Goal: Book appointment/travel/reservation

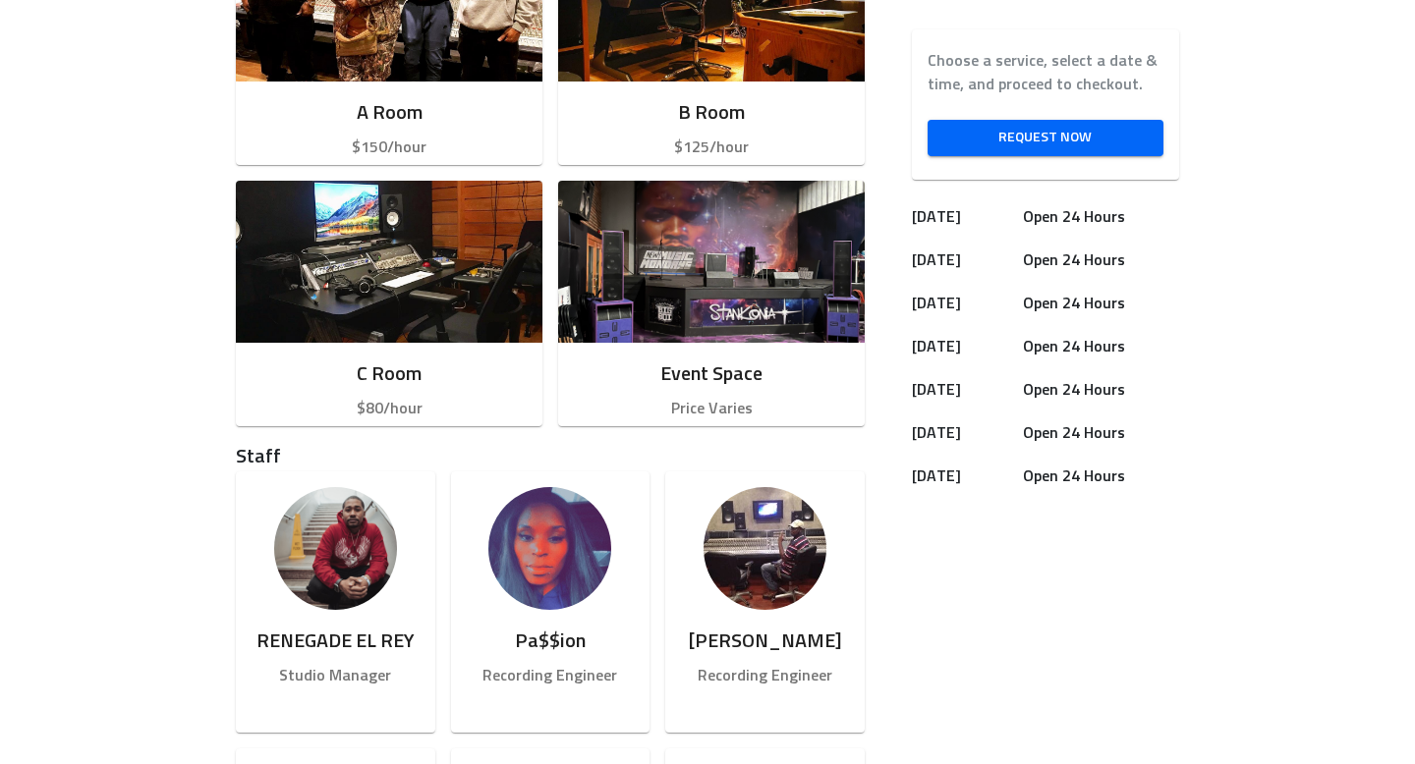
scroll to position [646, 0]
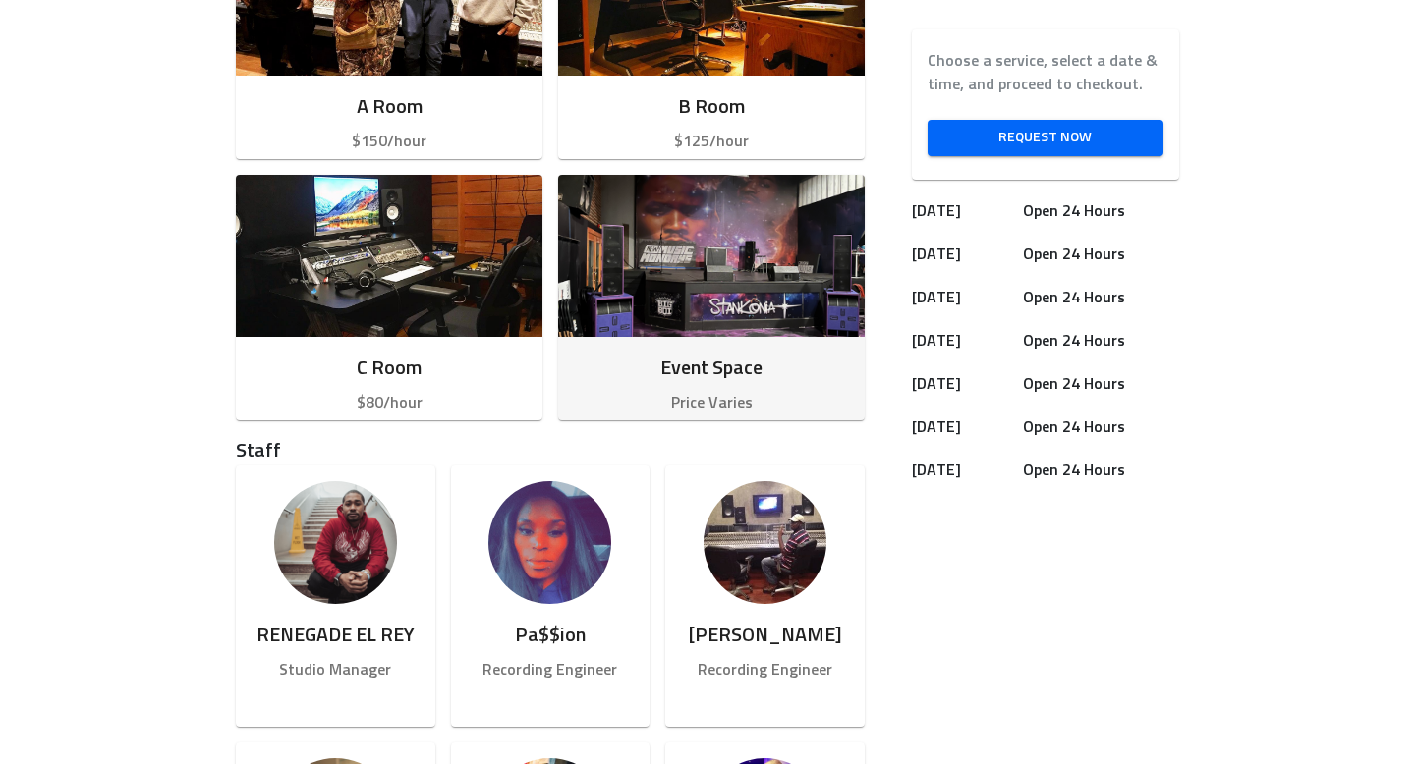
click at [721, 249] on img "button" at bounding box center [711, 256] width 307 height 162
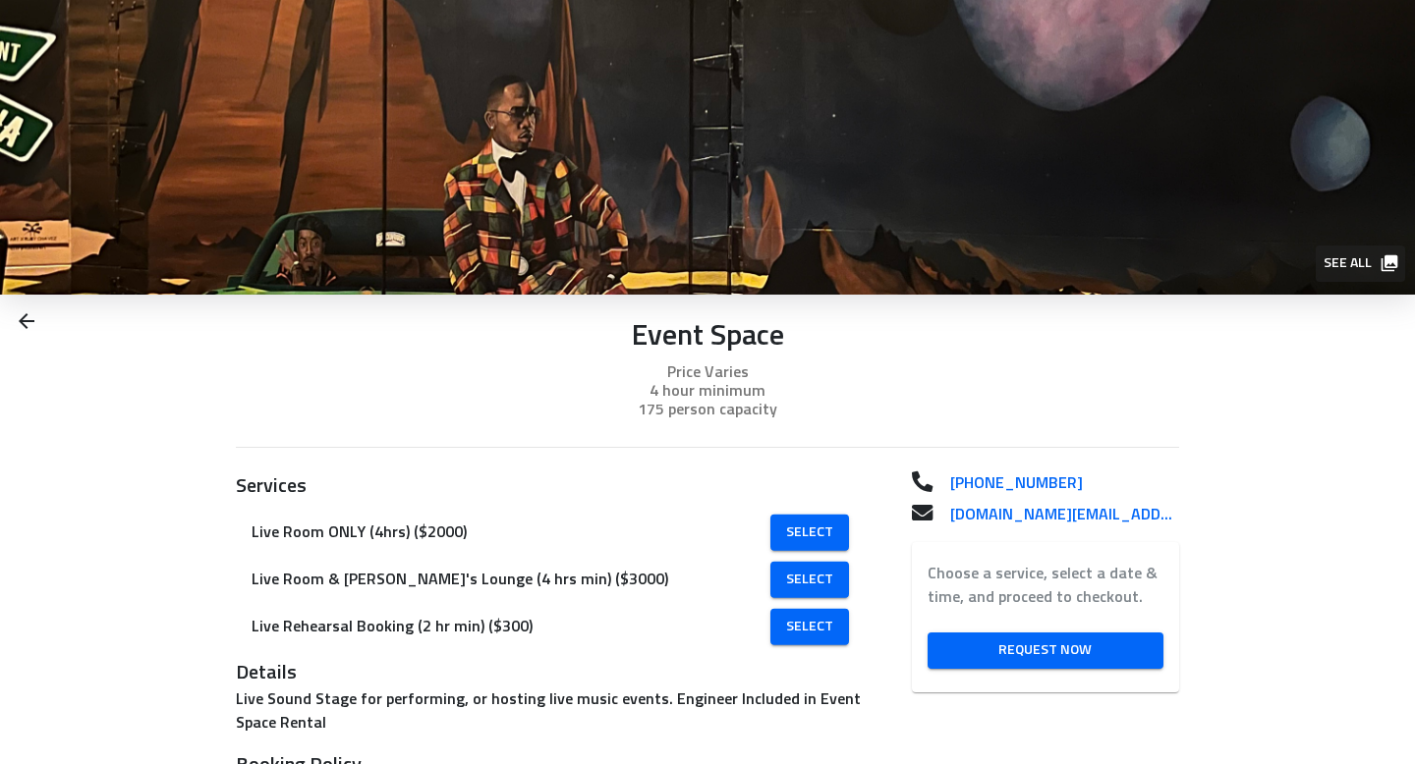
click at [1367, 260] on span "See all" at bounding box center [1359, 264] width 72 height 25
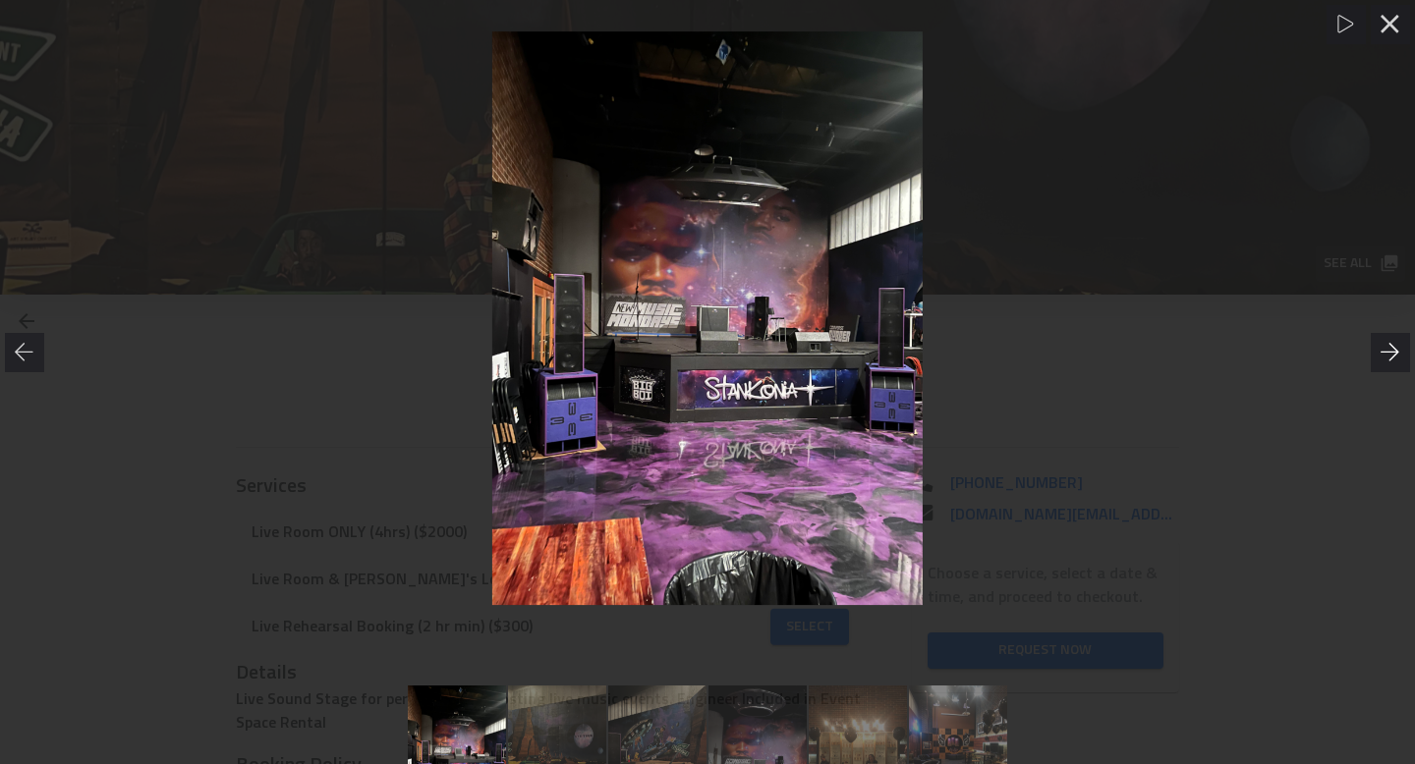
click at [1383, 344] on icon at bounding box center [1390, 353] width 20 height 20
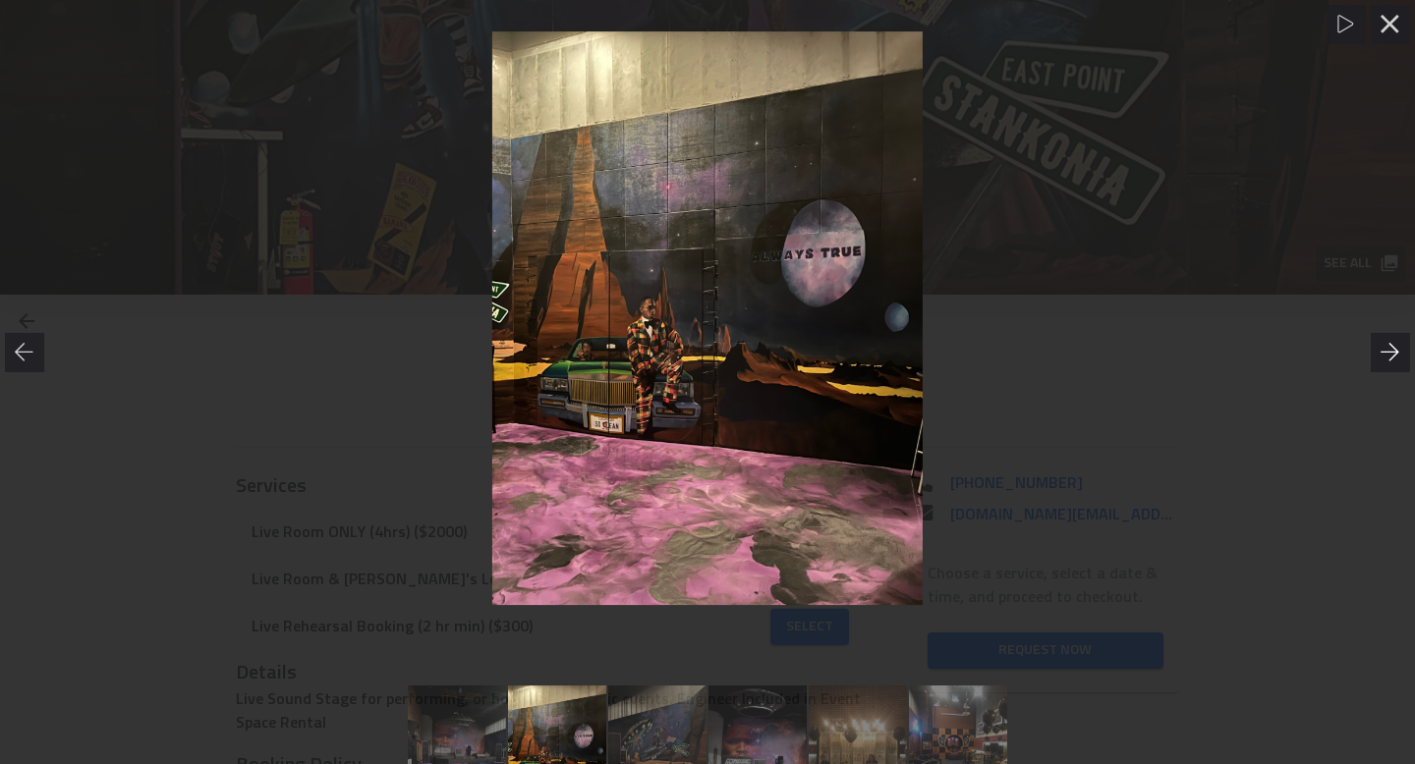
click at [1383, 344] on icon at bounding box center [1390, 353] width 20 height 20
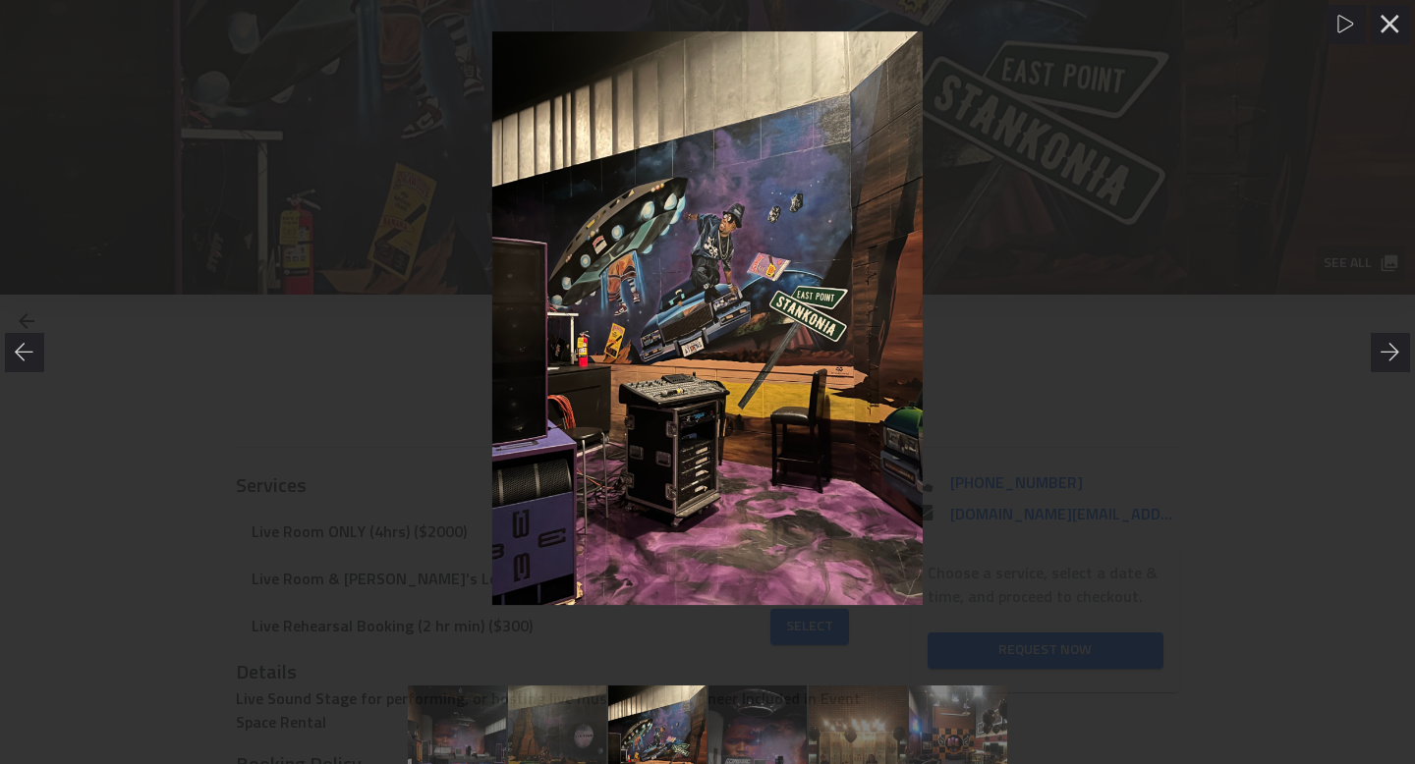
click at [1317, 348] on div at bounding box center [707, 317] width 1415 height 573
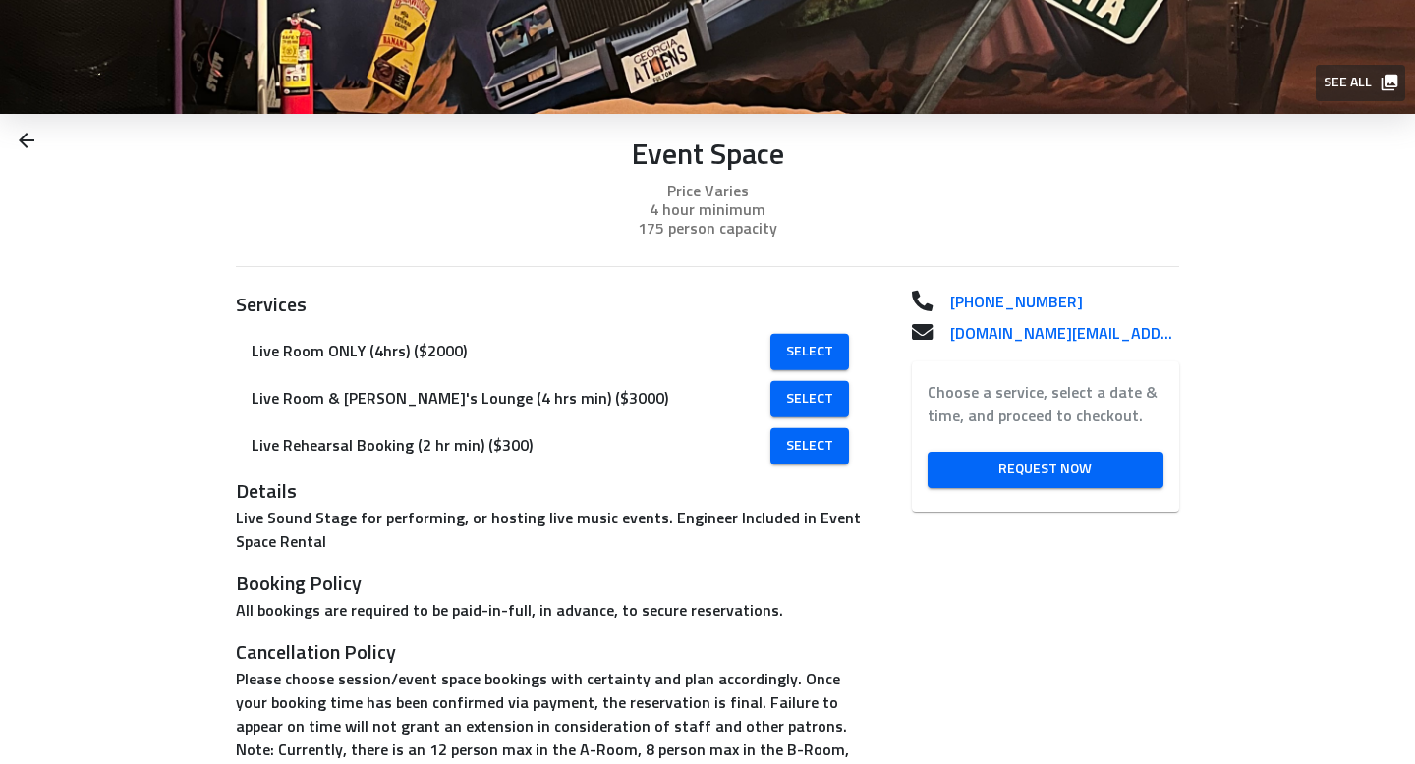
scroll to position [185, 0]
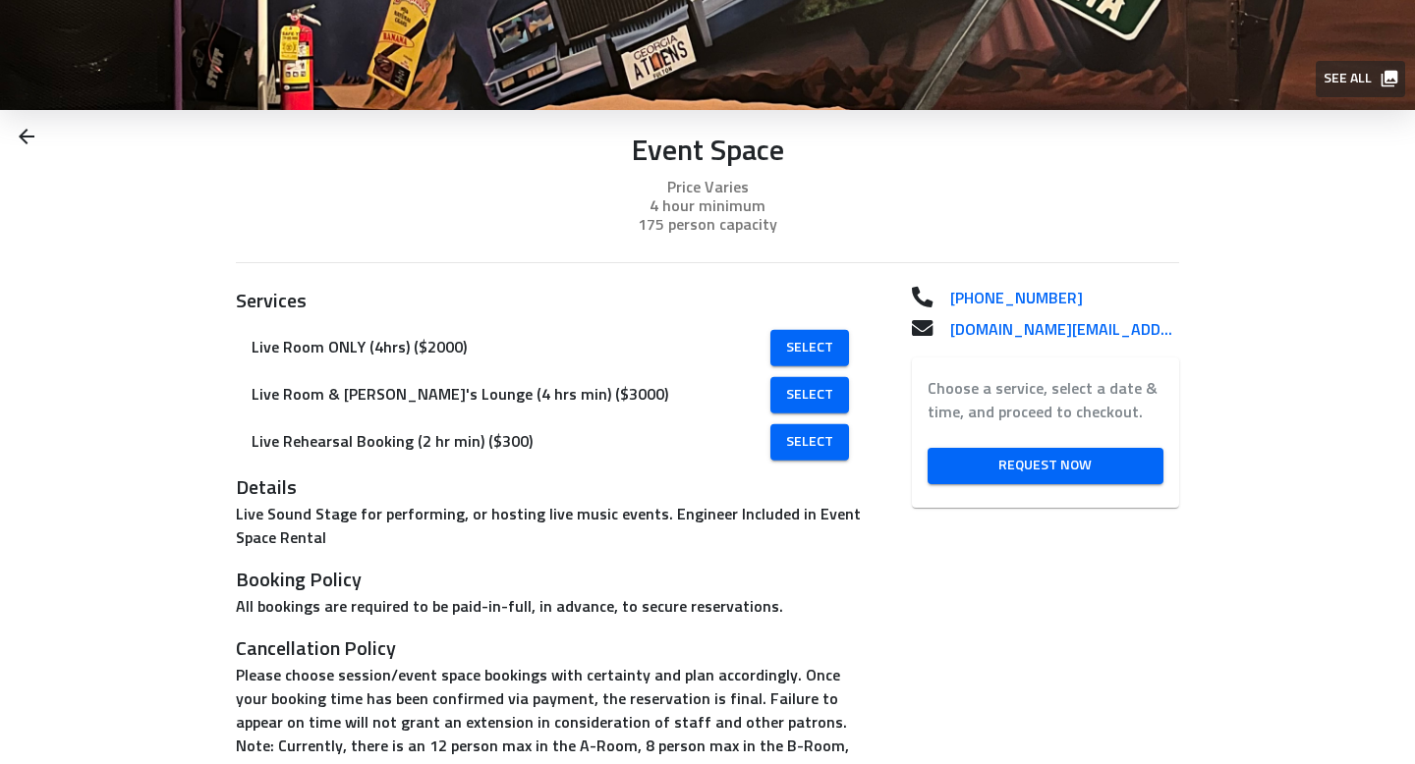
click at [342, 347] on span "Live Room ONLY (4hrs) ($2000)" at bounding box center [513, 348] width 522 height 24
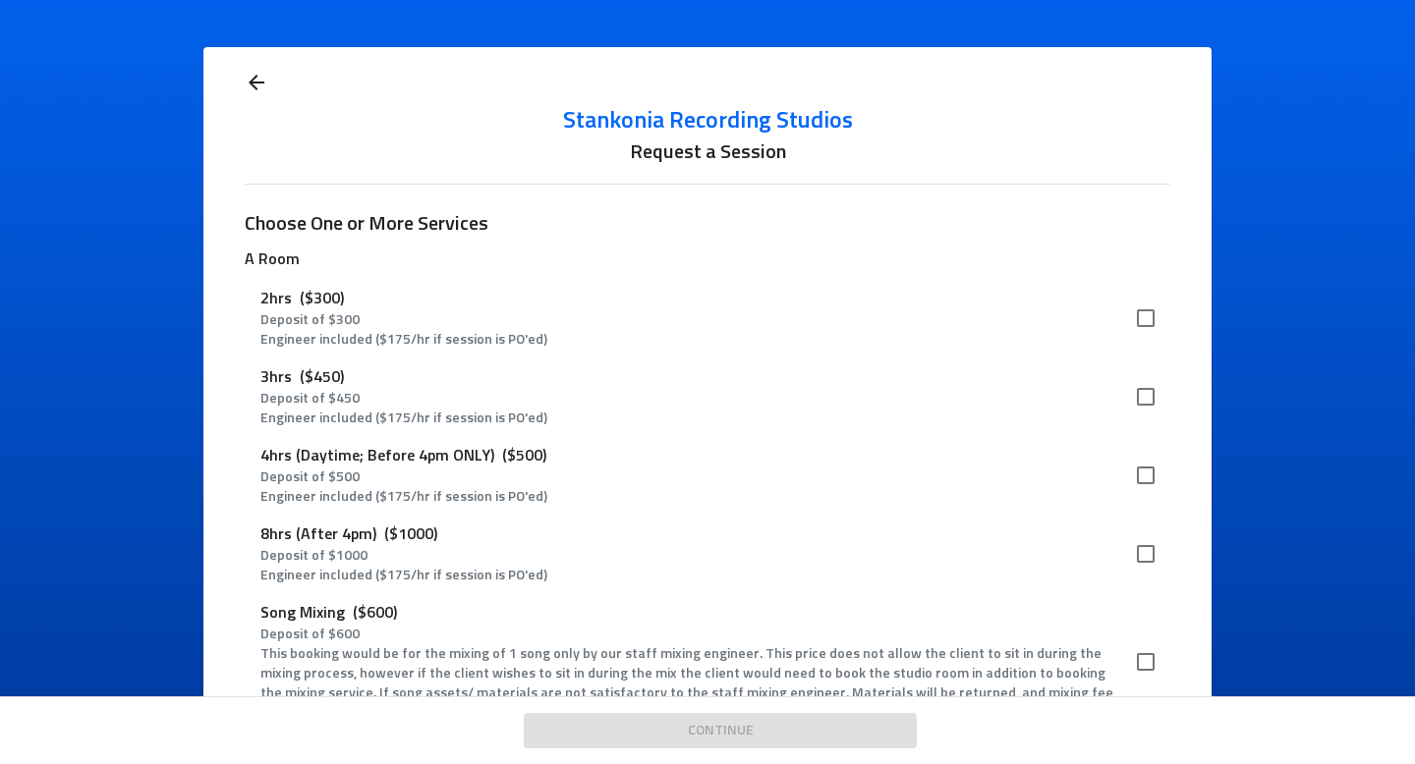
click at [252, 83] on icon at bounding box center [257, 83] width 16 height 16
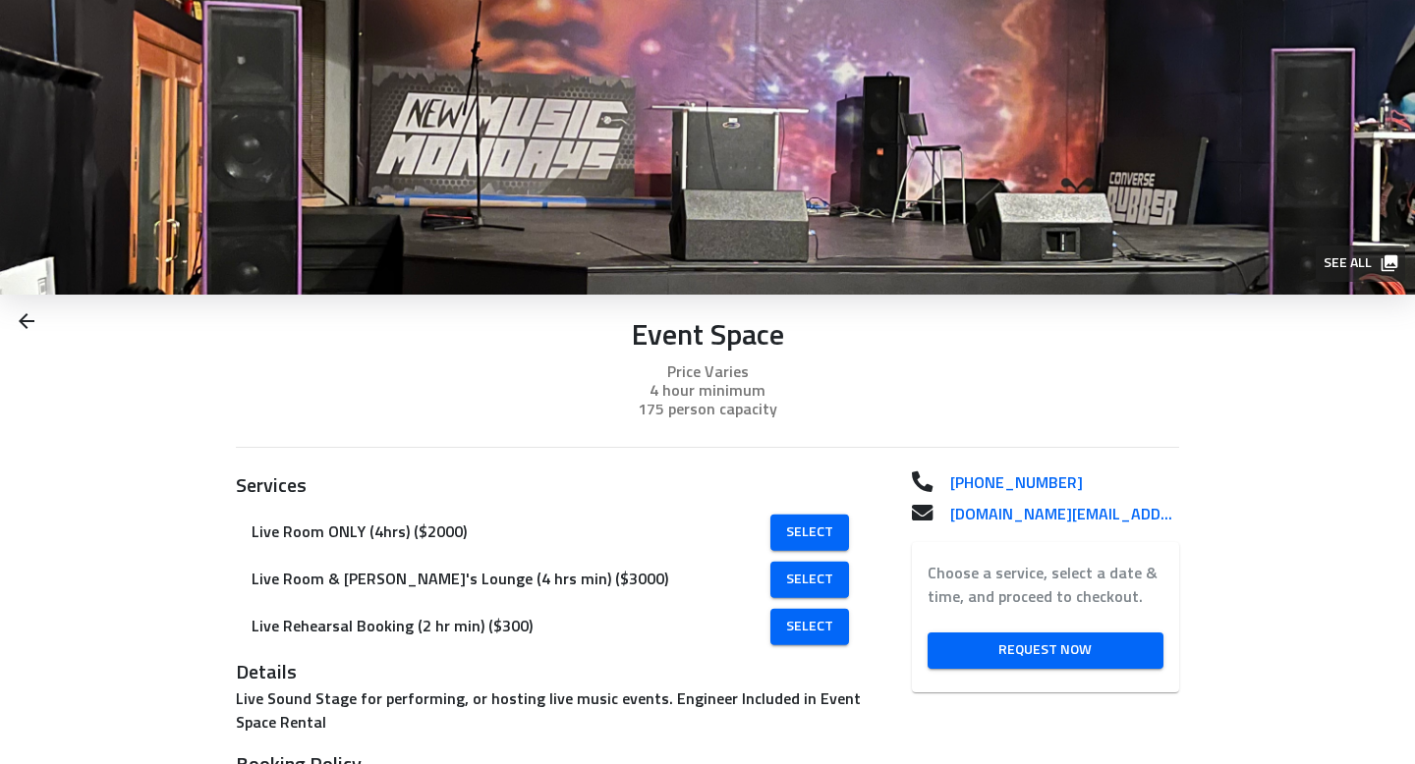
click at [21, 324] on icon at bounding box center [27, 322] width 24 height 24
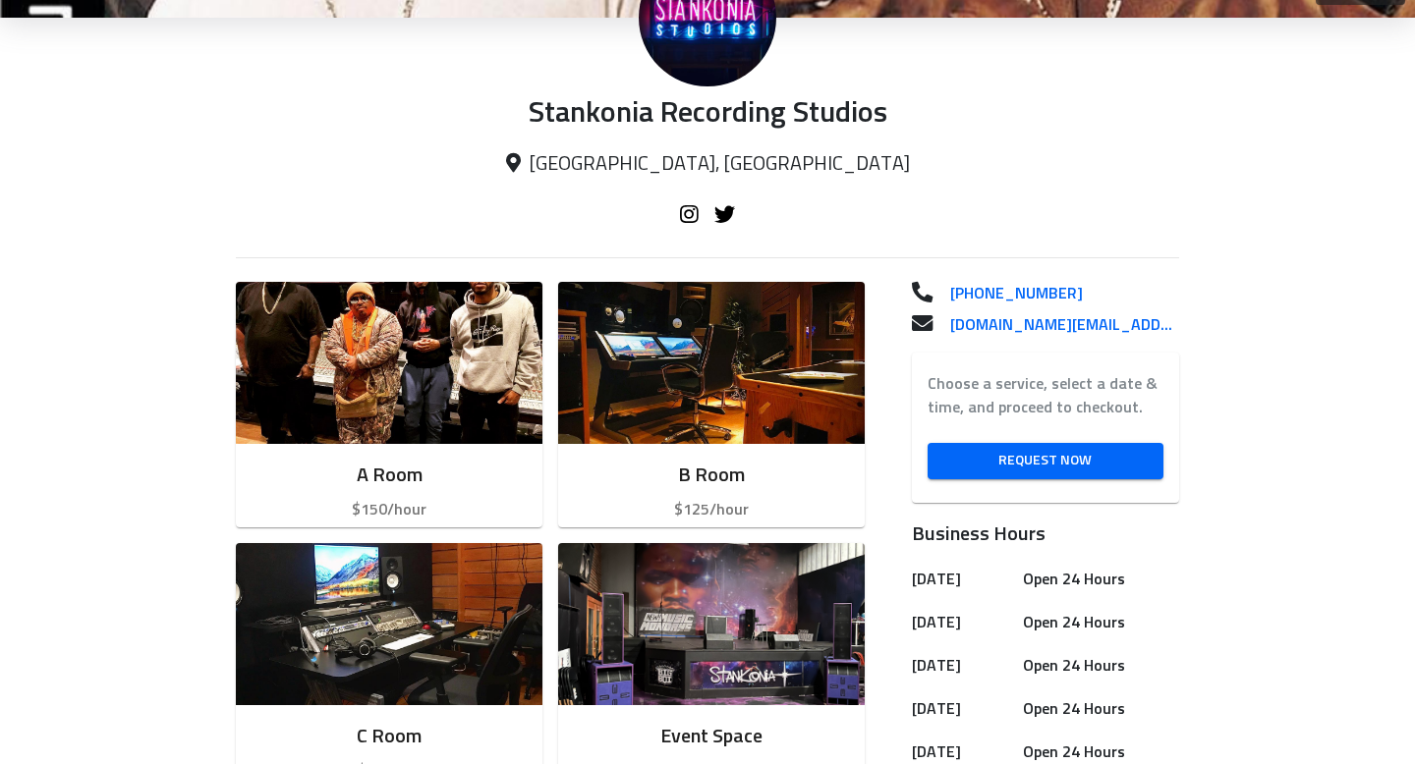
scroll to position [284, 0]
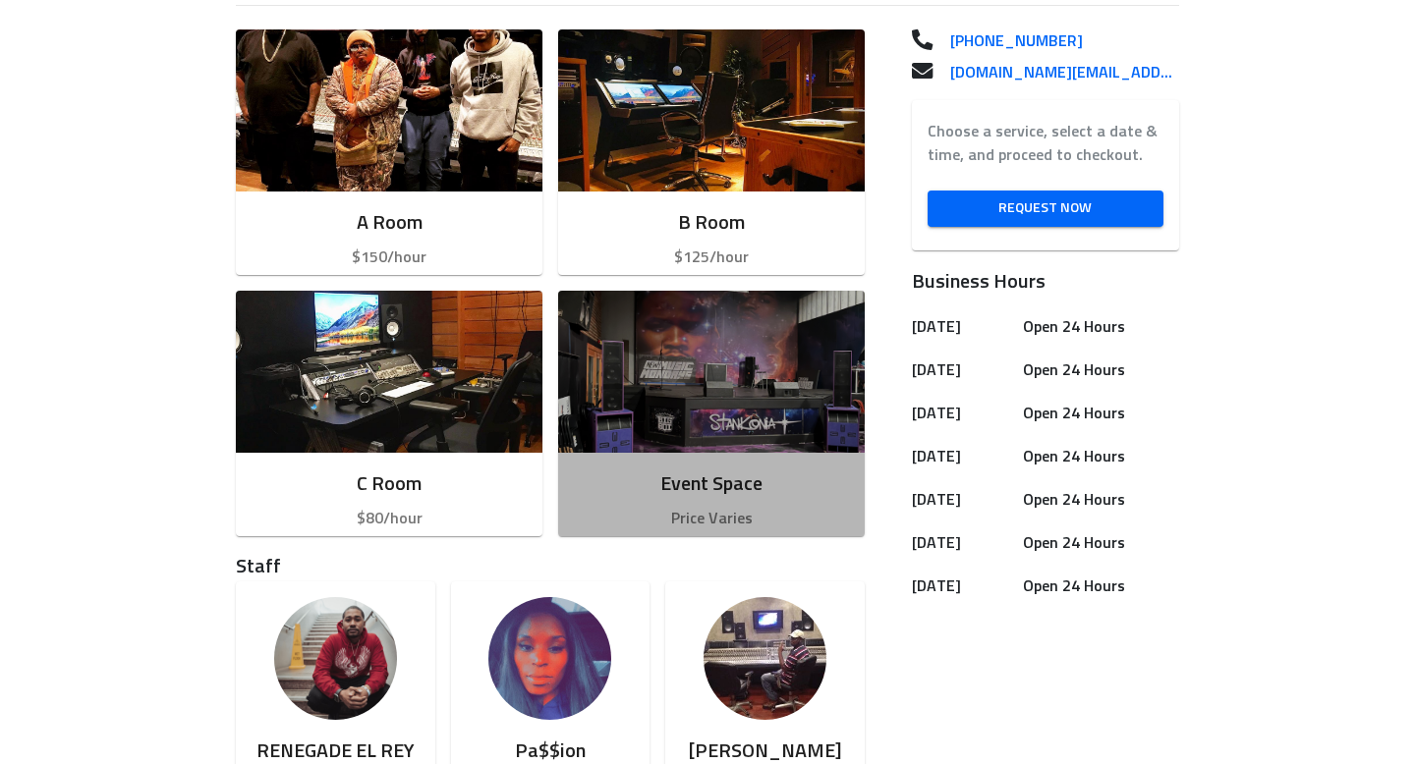
click at [728, 318] on img "button" at bounding box center [711, 372] width 307 height 162
